Goal: Transaction & Acquisition: Purchase product/service

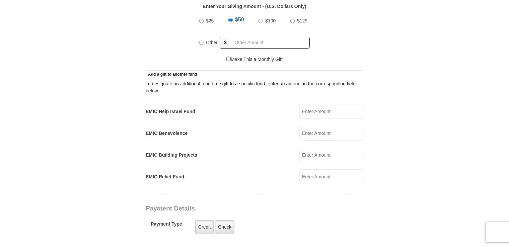
scroll to position [301, 0]
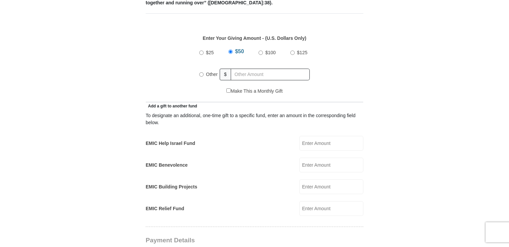
drag, startPoint x: 509, startPoint y: 79, endPoint x: 513, endPoint y: 64, distance: 16.3
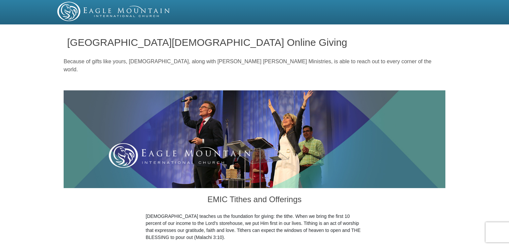
drag, startPoint x: 509, startPoint y: 9, endPoint x: 508, endPoint y: 18, distance: 8.4
click at [508, 18] on div at bounding box center [254, 12] width 509 height 24
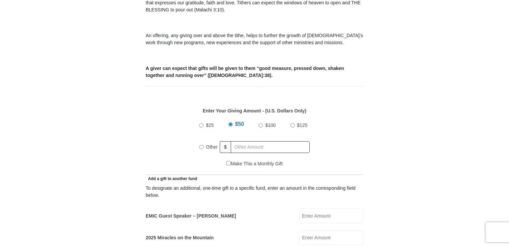
scroll to position [232, 0]
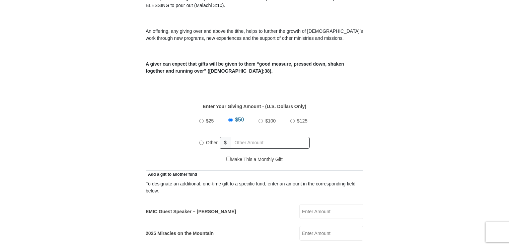
click at [304, 204] on input "EMIC Guest Speaker – [PERSON_NAME]" at bounding box center [332, 211] width 64 height 15
type input "50.00"
drag, startPoint x: 509, startPoint y: 50, endPoint x: 507, endPoint y: 62, distance: 12.2
drag, startPoint x: 507, startPoint y: 62, endPoint x: 508, endPoint y: 51, distance: 11.8
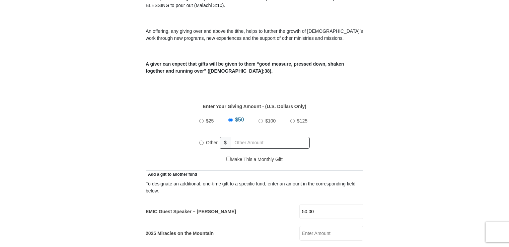
drag, startPoint x: 510, startPoint y: 51, endPoint x: 465, endPoint y: 9, distance: 60.7
drag, startPoint x: 510, startPoint y: 53, endPoint x: 486, endPoint y: 24, distance: 37.4
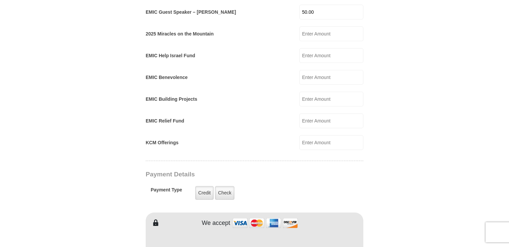
scroll to position [435, 0]
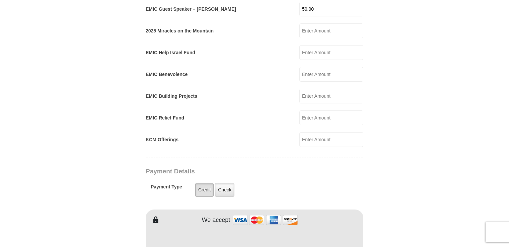
click at [206, 183] on label "Credit" at bounding box center [204, 190] width 18 height 14
click at [0, 0] on input "Credit" at bounding box center [0, 0] width 0 height 0
drag, startPoint x: 508, startPoint y: 103, endPoint x: 507, endPoint y: 110, distance: 7.1
click at [507, 110] on body "[GEOGRAPHIC_DATA][DEMOGRAPHIC_DATA] Online Giving Because of gifts like yours, …" at bounding box center [254, 200] width 509 height 1271
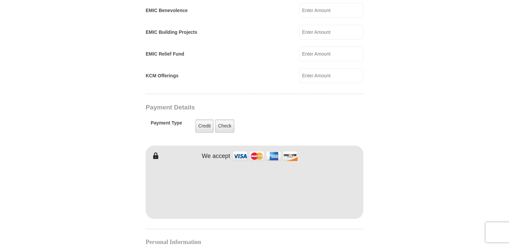
scroll to position [504, 0]
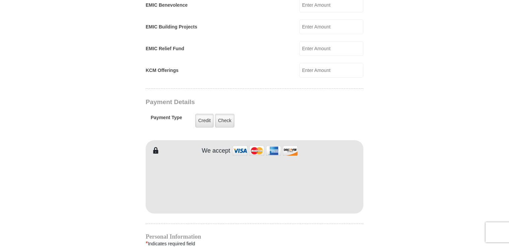
click at [509, 108] on html "[GEOGRAPHIC_DATA][DEMOGRAPHIC_DATA] Online Giving Because of gifts like yours, …" at bounding box center [254, 131] width 509 height 1271
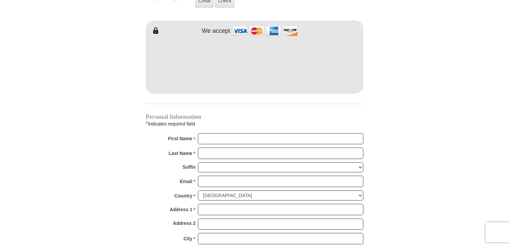
scroll to position [631, 0]
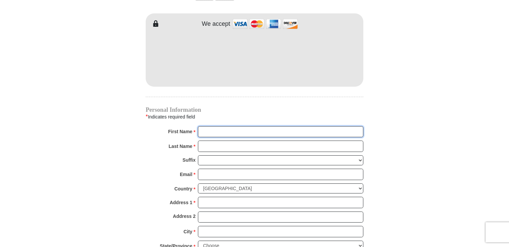
click at [209, 126] on input "First Name *" at bounding box center [281, 131] width 166 height 11
type input "[PERSON_NAME] and [PERSON_NAME]"
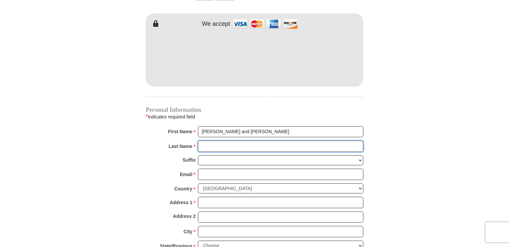
type input "[PERSON_NAME]"
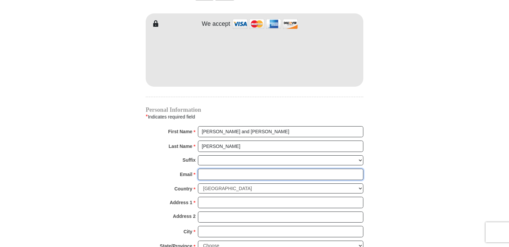
type input "[EMAIL_ADDRESS][DOMAIN_NAME]"
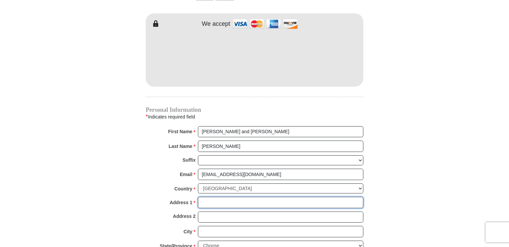
type input "[STREET_ADDRESS][PERSON_NAME]"
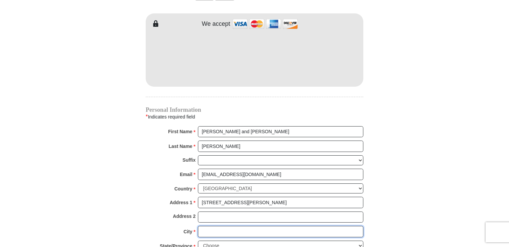
type input "[GEOGRAPHIC_DATA]"
select select "NC"
type input "27284"
type input "3364795930"
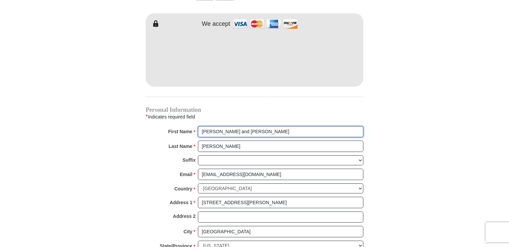
radio input "true"
click at [214, 126] on input "[PERSON_NAME] and [PERSON_NAME]" at bounding box center [281, 131] width 166 height 11
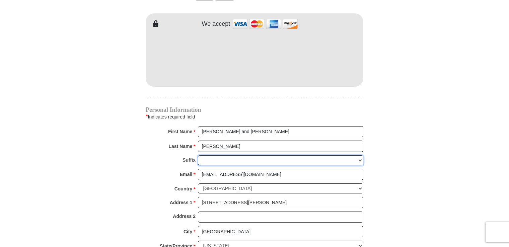
type input "[CREDIT_CARD_NUMBER]"
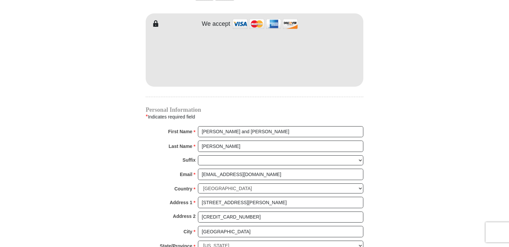
click at [249, 126] on input "[PERSON_NAME] and [PERSON_NAME]" at bounding box center [281, 131] width 166 height 11
click at [248, 107] on h4 "Personal Information" at bounding box center [255, 109] width 218 height 5
click at [267, 197] on input "[STREET_ADDRESS][PERSON_NAME]" at bounding box center [281, 202] width 166 height 11
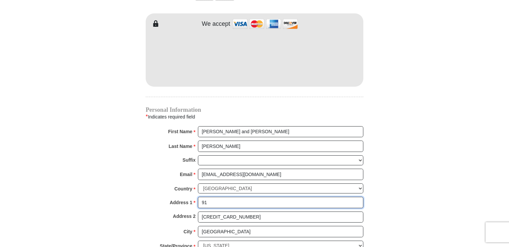
type input "9"
type input "1"
type input "1019 English Ivy Ct, [GEOGRAPHIC_DATA], [GEOGRAPHIC_DATA] 27284"
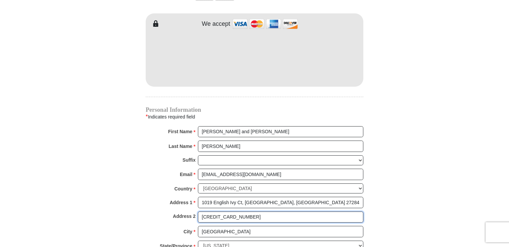
click at [247, 212] on input "[CREDIT_CARD_NUMBER]" at bounding box center [281, 217] width 166 height 11
type input "4"
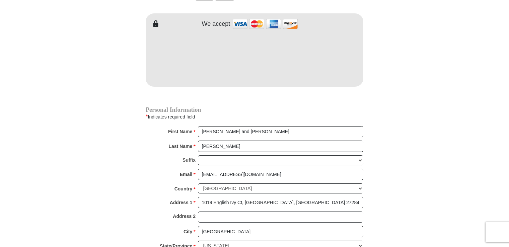
drag, startPoint x: 509, startPoint y: 137, endPoint x: 508, endPoint y: 147, distance: 9.4
drag, startPoint x: 508, startPoint y: 147, endPoint x: 456, endPoint y: 163, distance: 54.3
click at [456, 163] on body "[GEOGRAPHIC_DATA][DEMOGRAPHIC_DATA] Online Giving Because of gifts like yours, …" at bounding box center [254, 4] width 509 height 1271
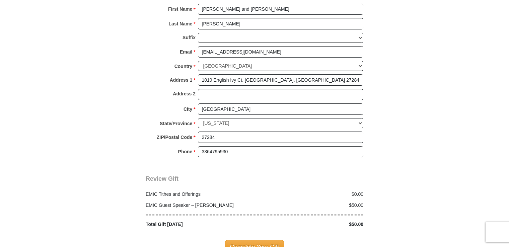
scroll to position [755, 0]
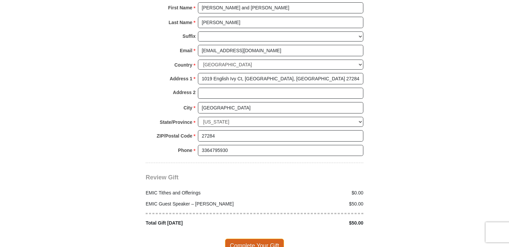
click at [267, 239] on span "Complete Your Gift" at bounding box center [254, 246] width 59 height 14
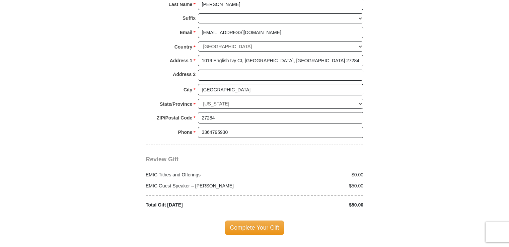
scroll to position [805, 0]
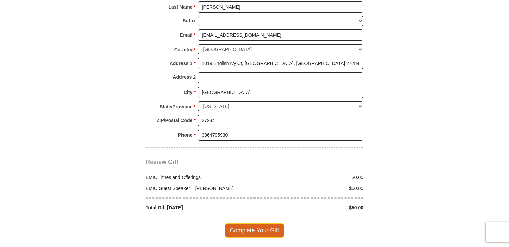
click at [256, 224] on span "Complete Your Gift" at bounding box center [254, 231] width 59 height 14
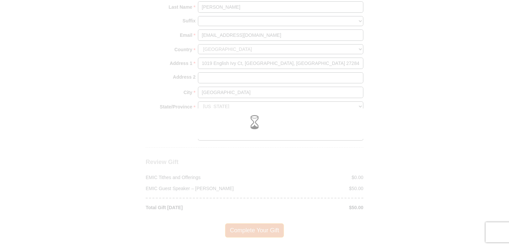
scroll to position [771, 0]
